Goal: Information Seeking & Learning: Learn about a topic

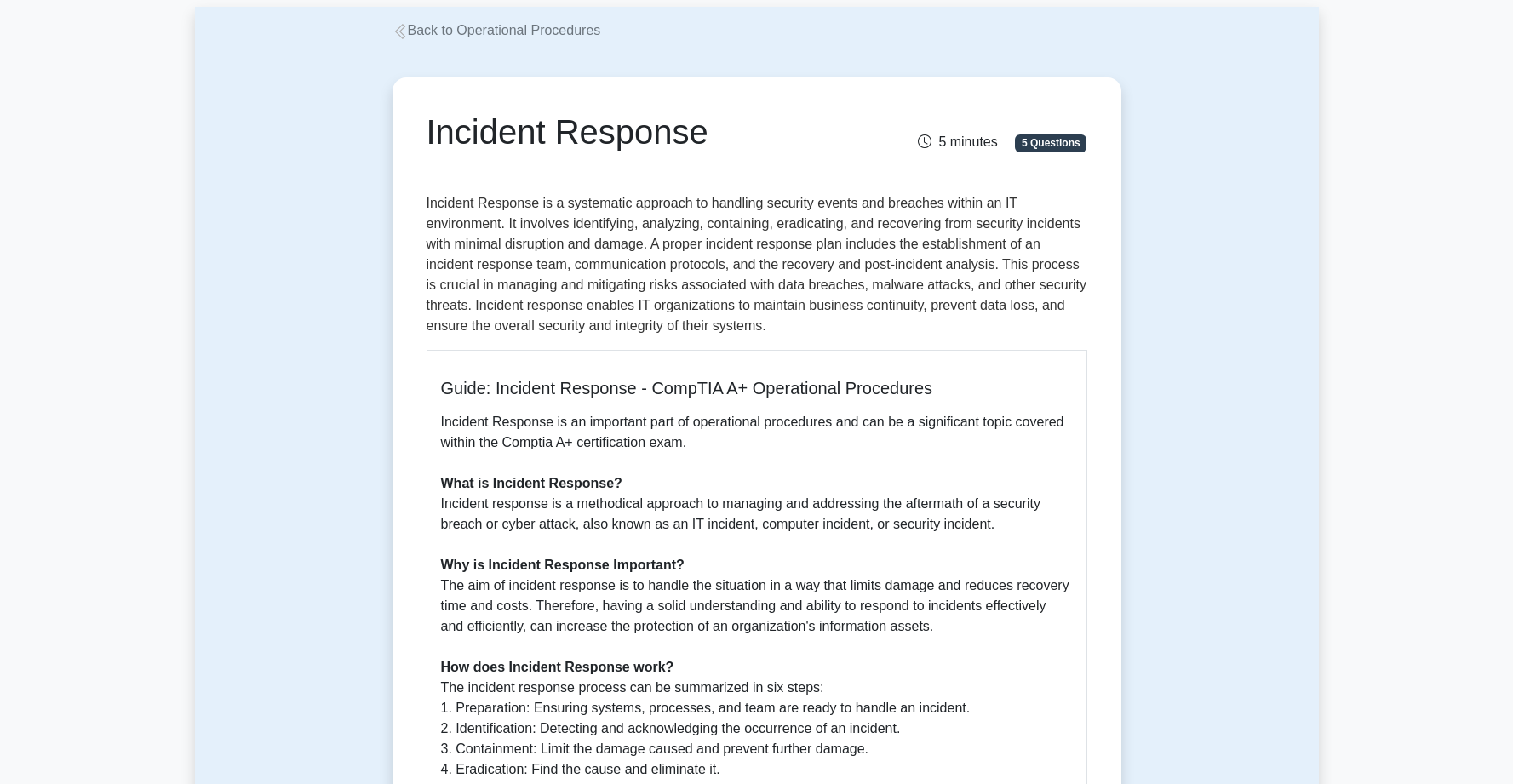
scroll to position [516, 0]
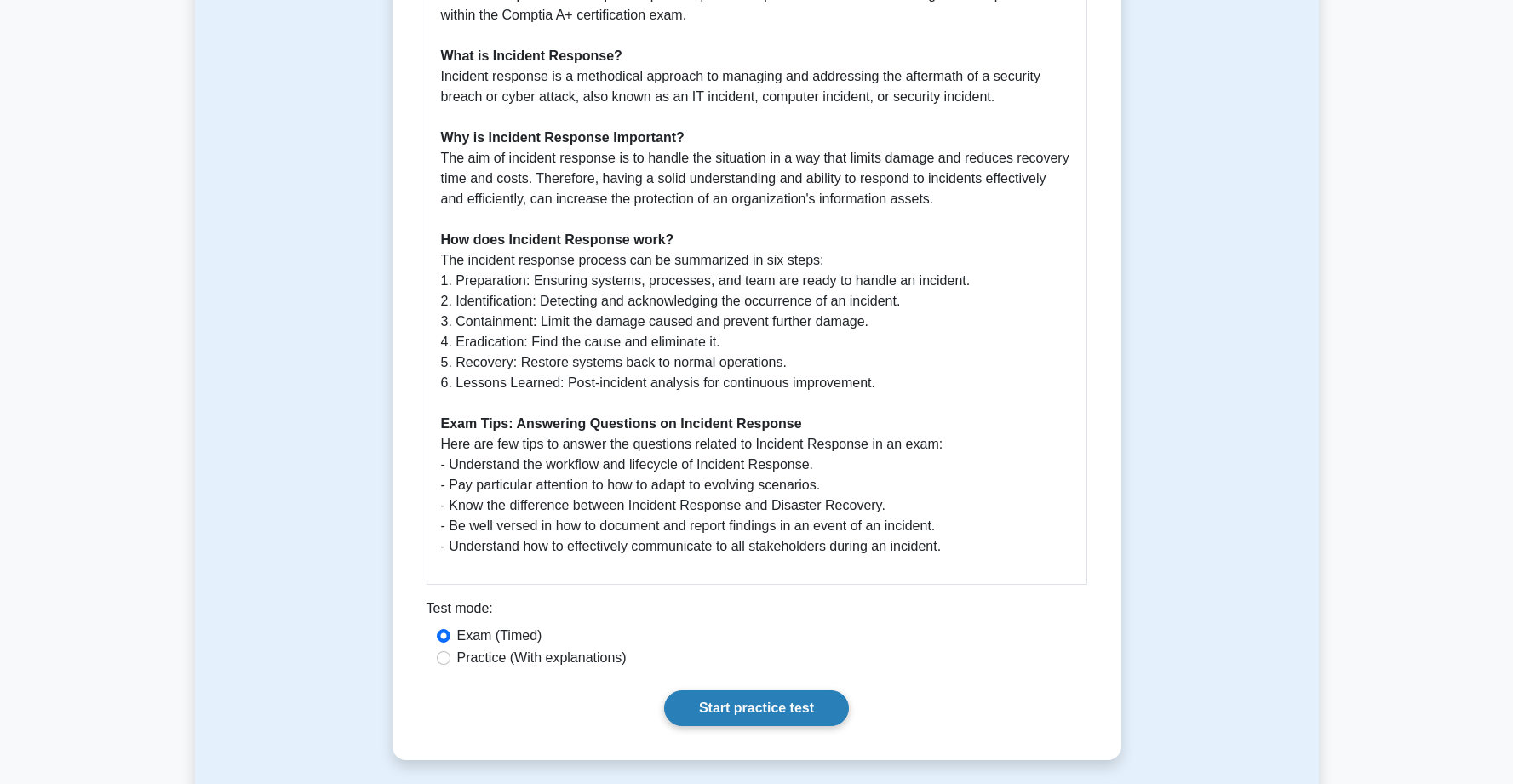
click at [745, 725] on div "Incident Response 5 minutes 5 Questions Guide: Incident Response - CompTIA A+ O…" at bounding box center [756, 205] width 716 height 1097
click at [740, 712] on link "Start practice test" at bounding box center [756, 708] width 184 height 36
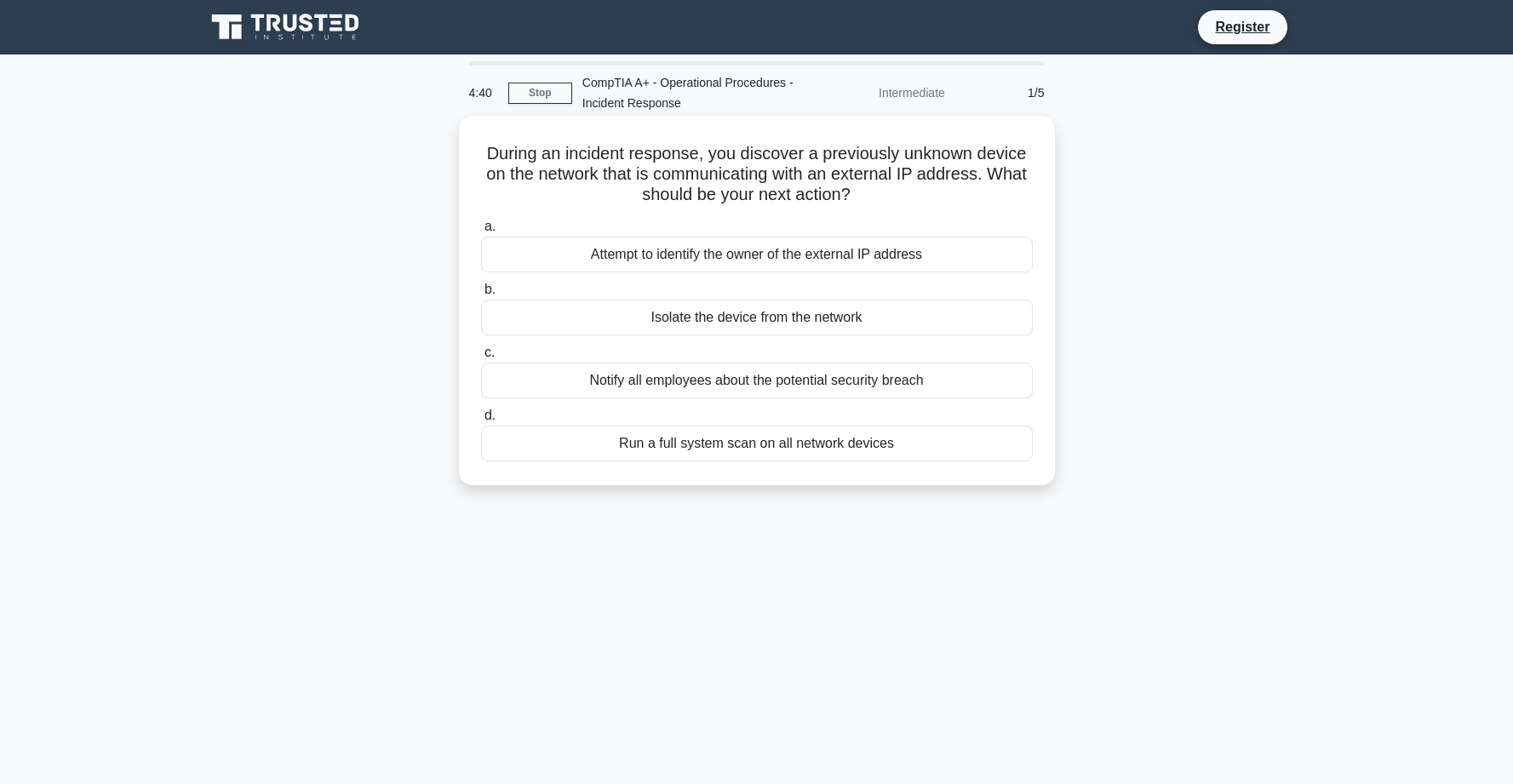
click at [616, 321] on div "Isolate the device from the network" at bounding box center [756, 317] width 552 height 36
click at [481, 296] on input "b. Isolate the device from the network" at bounding box center [481, 290] width 0 height 11
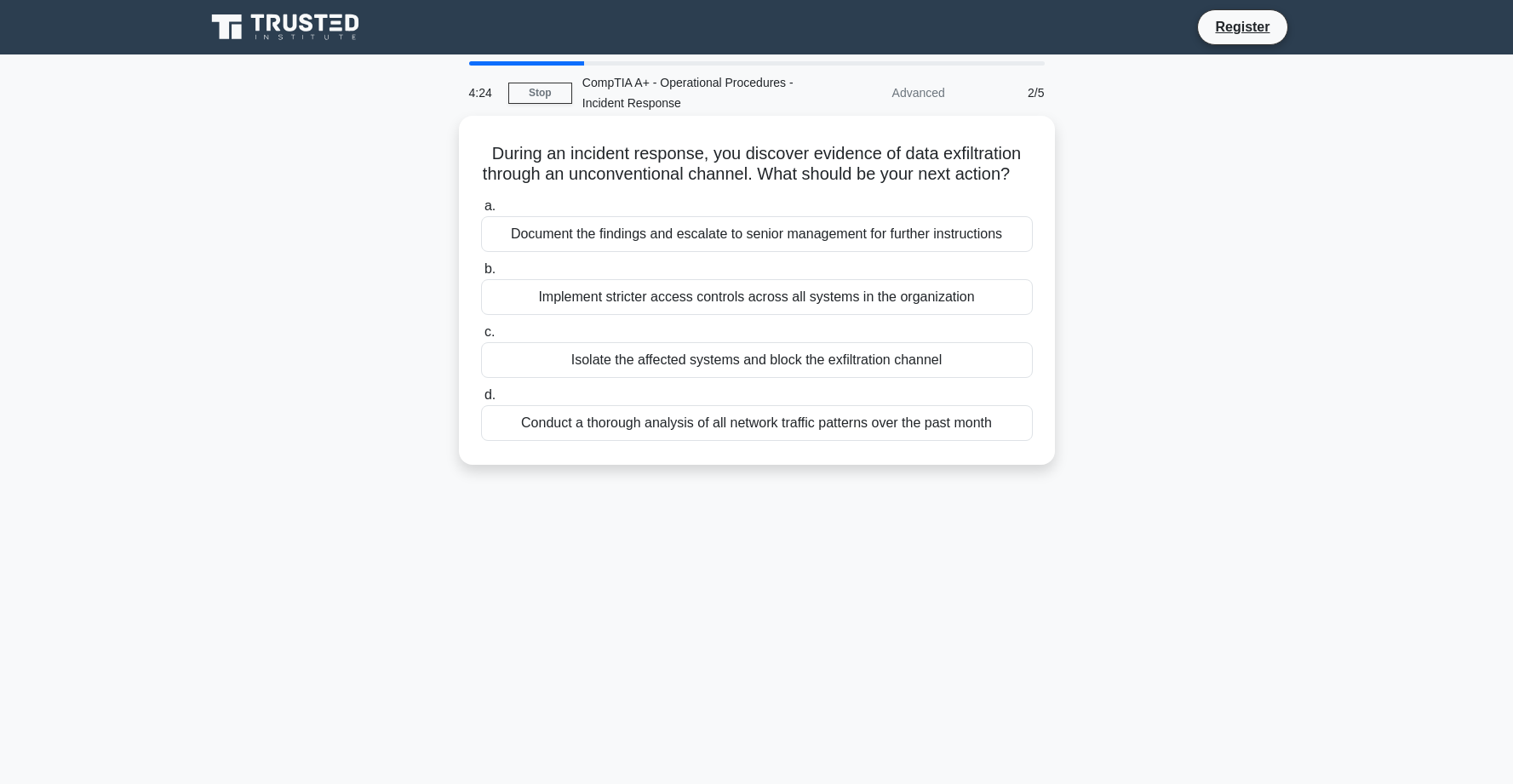
click at [634, 368] on div "Isolate the affected systems and block the exfiltration channel" at bounding box center [756, 360] width 552 height 36
click at [481, 338] on input "c. Isolate the affected systems and block the exfiltration channel" at bounding box center [481, 332] width 0 height 11
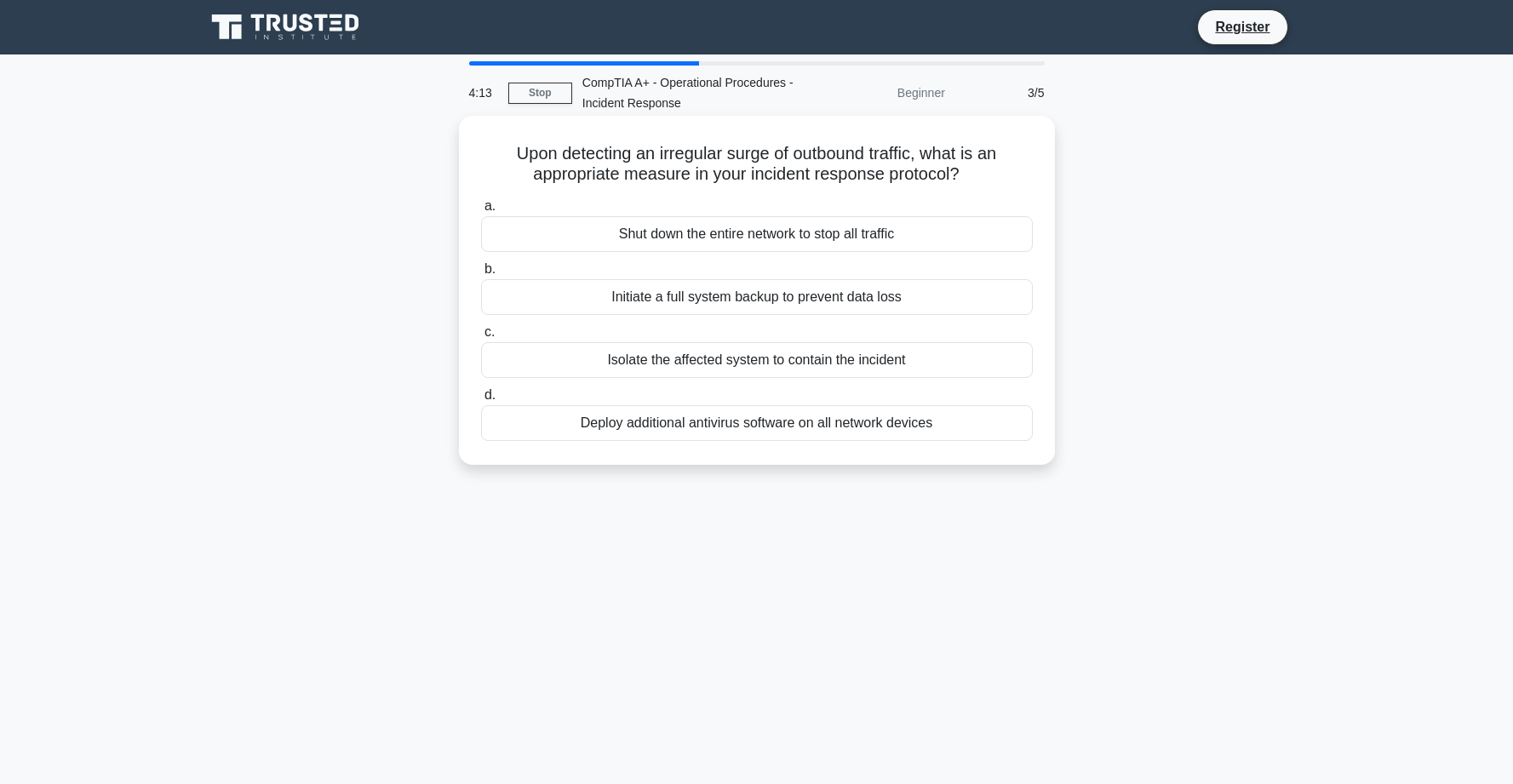
click at [616, 370] on div "Isolate the affected system to contain the incident" at bounding box center [756, 360] width 552 height 36
click at [481, 338] on input "c. Isolate the affected system to contain the incident" at bounding box center [481, 332] width 0 height 11
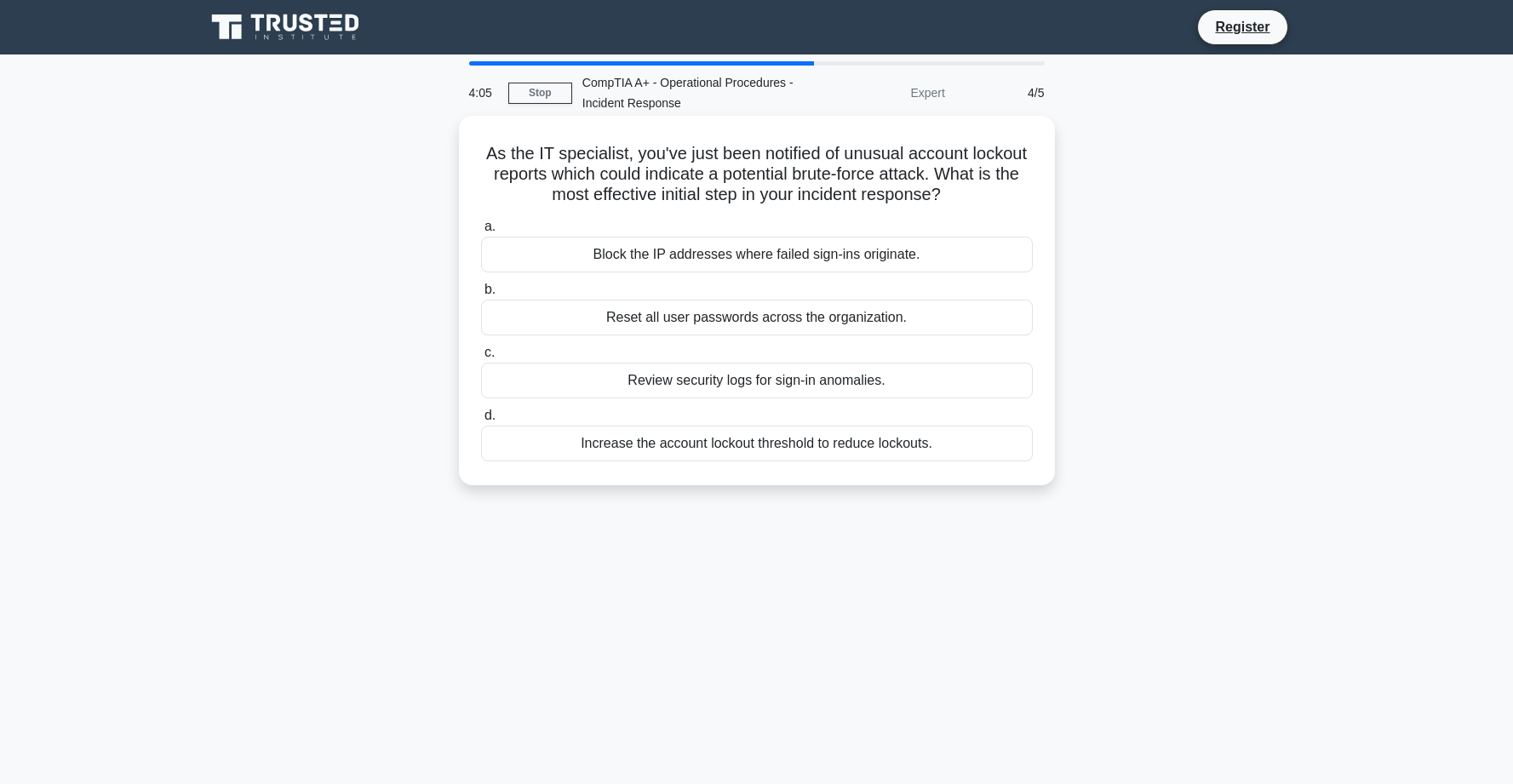
click at [601, 325] on div "Reset all user passwords across the organization." at bounding box center [756, 317] width 552 height 36
click at [481, 296] on input "b. Reset all user passwords across the organization." at bounding box center [481, 290] width 0 height 11
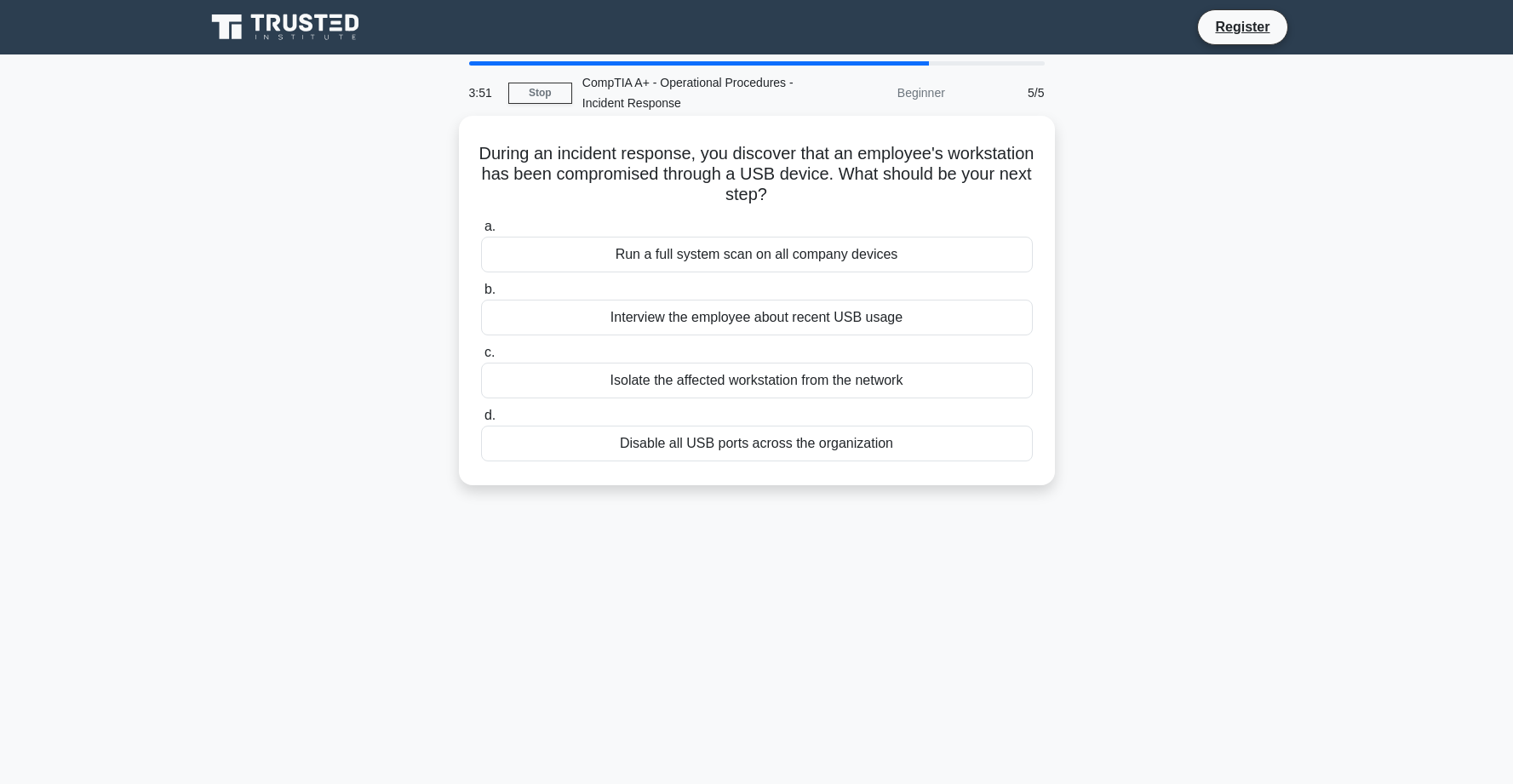
click at [652, 443] on div "Disable all USB ports across the organization" at bounding box center [756, 444] width 552 height 36
click at [481, 421] on input "d. Disable all USB ports across the organization" at bounding box center [481, 416] width 0 height 11
